Goal: Task Accomplishment & Management: Complete application form

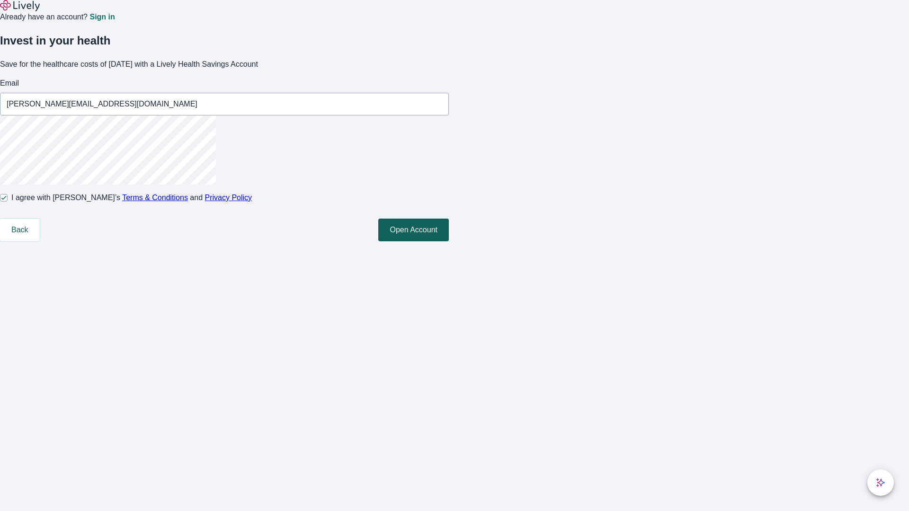
click at [449, 241] on button "Open Account" at bounding box center [413, 230] width 71 height 23
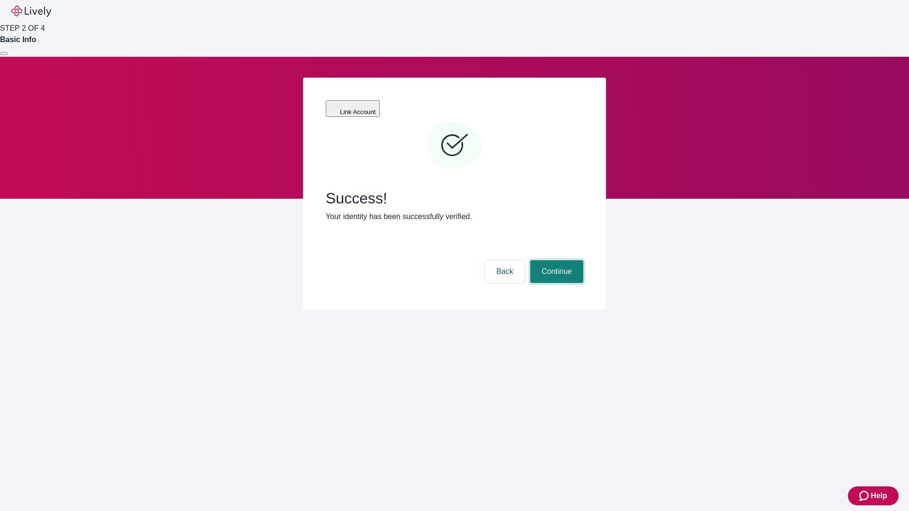
click at [555, 260] on button "Continue" at bounding box center [556, 271] width 53 height 23
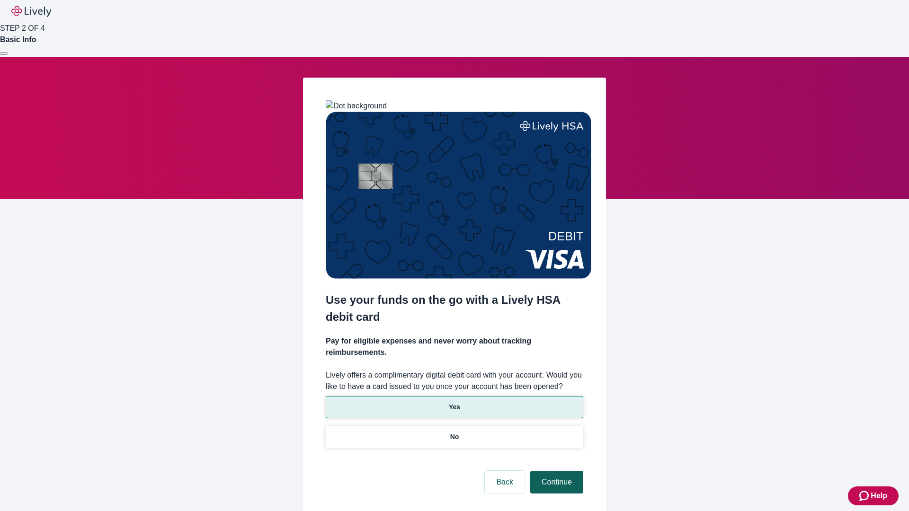
click at [454, 402] on p "Yes" at bounding box center [454, 407] width 11 height 10
click at [555, 471] on button "Continue" at bounding box center [556, 482] width 53 height 23
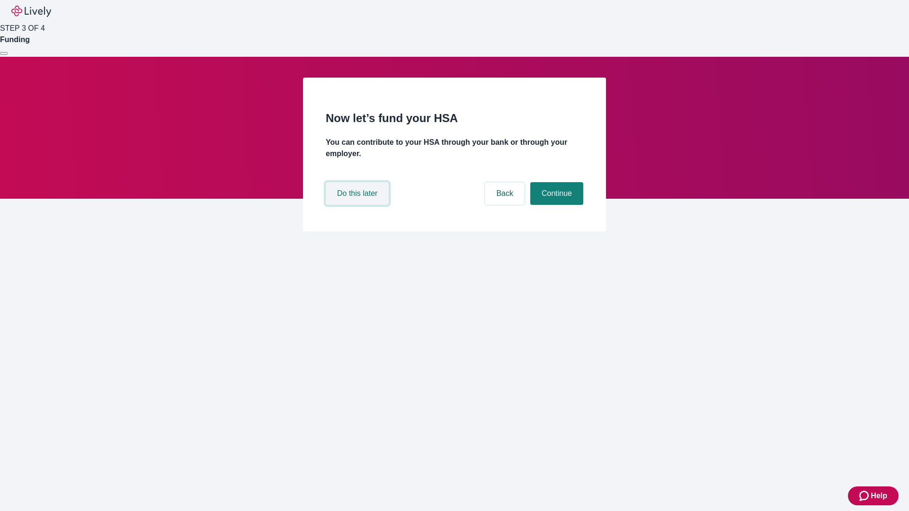
click at [358, 205] on button "Do this later" at bounding box center [357, 193] width 63 height 23
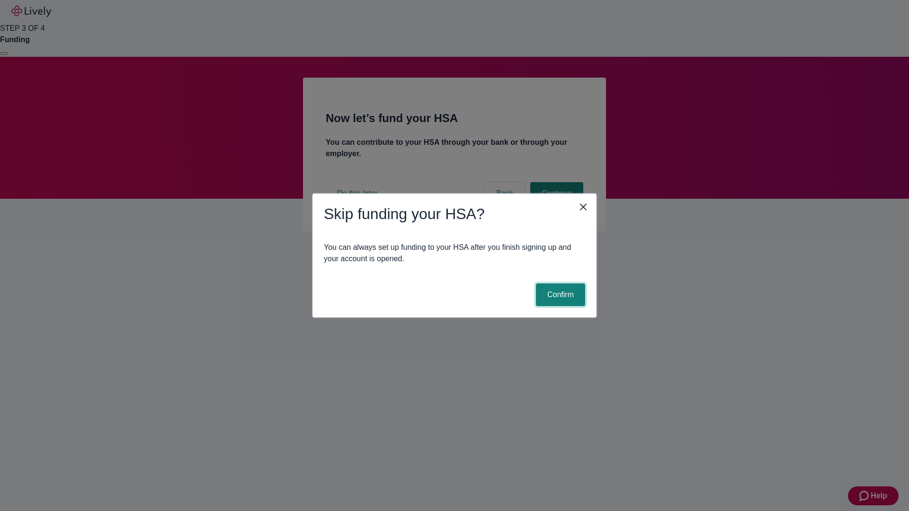
click at [559, 295] on button "Confirm" at bounding box center [560, 294] width 49 height 23
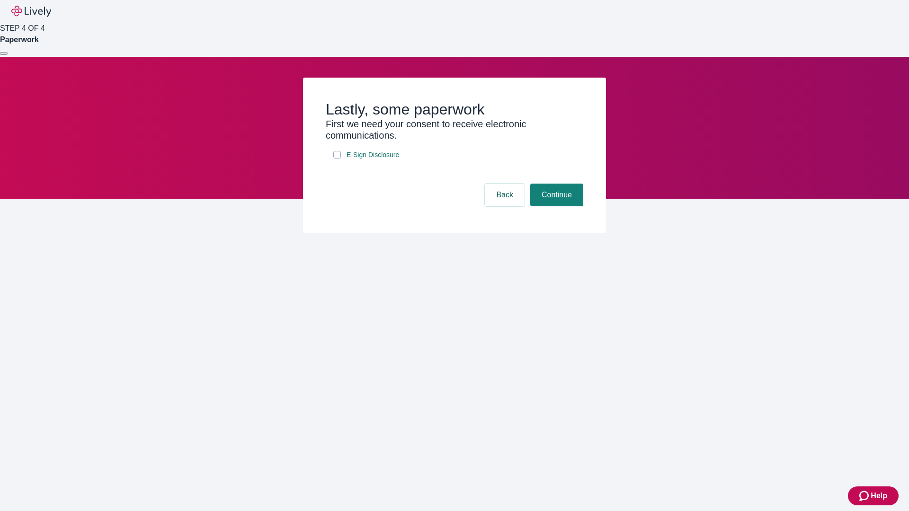
click at [337, 159] on input "E-Sign Disclosure" at bounding box center [337, 155] width 8 height 8
checkbox input "true"
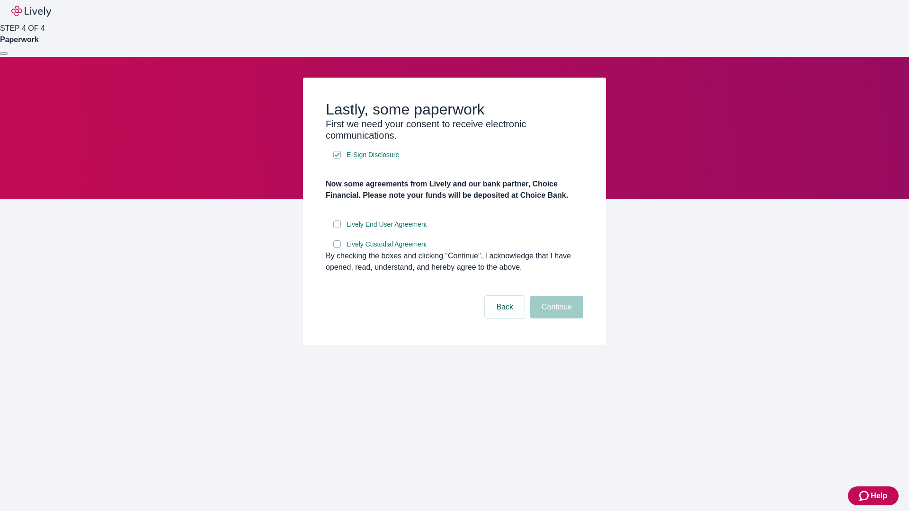
click at [337, 228] on input "Lively End User Agreement" at bounding box center [337, 225] width 8 height 8
checkbox input "true"
click at [337, 248] on input "Lively Custodial Agreement" at bounding box center [337, 244] width 8 height 8
checkbox input "true"
click at [555, 318] on button "Continue" at bounding box center [556, 307] width 53 height 23
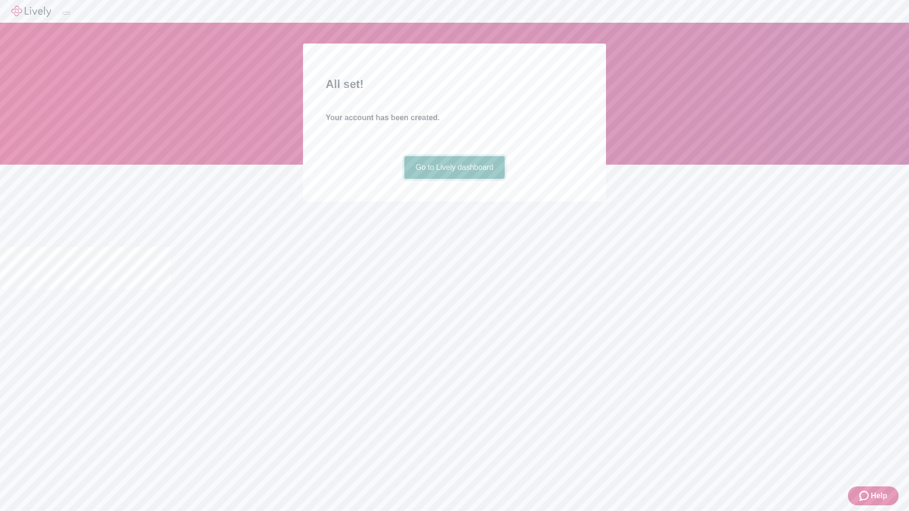
click at [454, 179] on link "Go to Lively dashboard" at bounding box center [454, 167] width 101 height 23
